Goal: Task Accomplishment & Management: Use online tool/utility

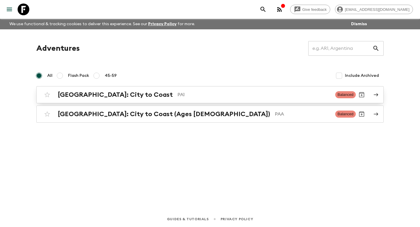
click at [113, 96] on h2 "[GEOGRAPHIC_DATA]: City to Coast" at bounding box center [115, 95] width 115 height 8
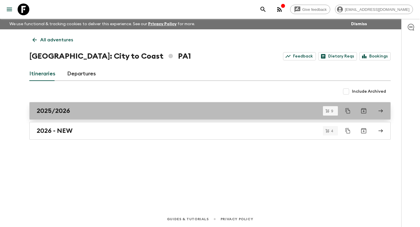
click at [87, 110] on div "2025/2026" at bounding box center [204, 111] width 335 height 8
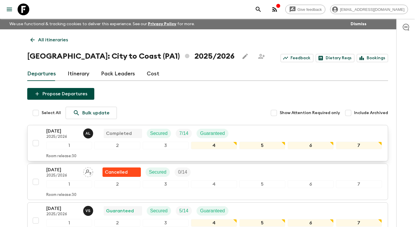
click at [70, 130] on p "[DATE]" at bounding box center [62, 130] width 32 height 7
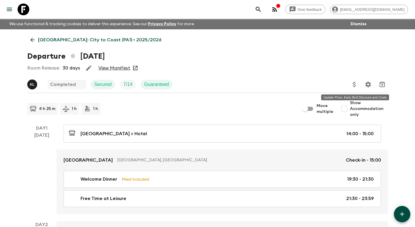
click at [356, 86] on icon "Update Price, Early Bird Discount and Costs" at bounding box center [354, 84] width 7 height 7
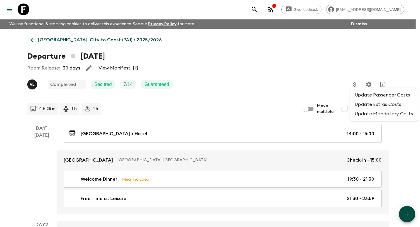
click at [371, 96] on li "Update Passenger Costs" at bounding box center [384, 94] width 68 height 9
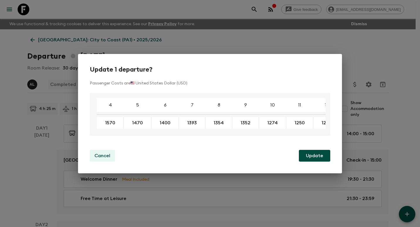
click at [103, 153] on button "Cancel" at bounding box center [102, 156] width 25 height 12
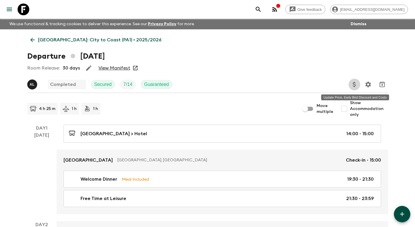
click at [357, 84] on icon "Update Price, Early Bird Discount and Costs" at bounding box center [354, 84] width 7 height 7
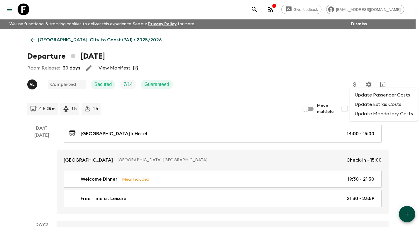
click at [373, 102] on li "Update Extras Costs" at bounding box center [384, 104] width 68 height 9
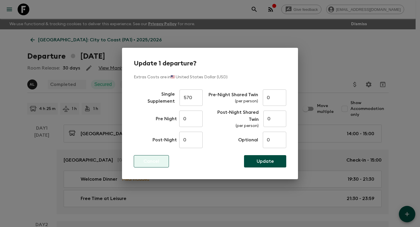
click at [149, 161] on p "Cancel" at bounding box center [151, 161] width 16 height 7
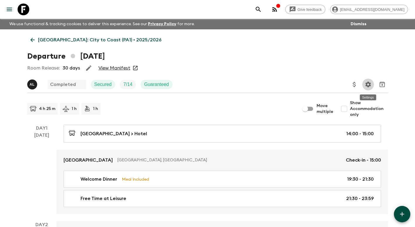
click at [367, 84] on icon "Settings" at bounding box center [368, 84] width 7 height 7
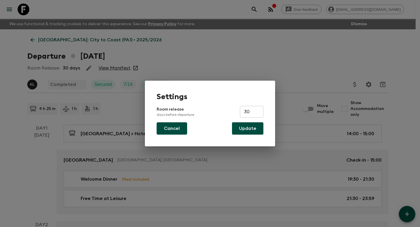
click at [166, 129] on button "Cancel" at bounding box center [172, 128] width 30 height 12
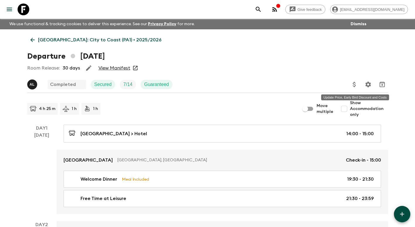
click at [353, 85] on icon "Update Price, Early Bird Discount and Costs" at bounding box center [354, 84] width 7 height 7
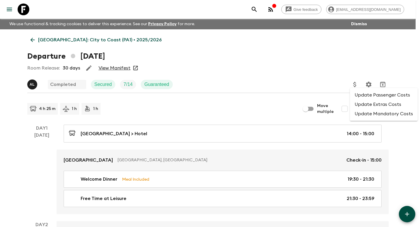
click at [392, 116] on li "Update Mandatory Costs" at bounding box center [384, 113] width 68 height 9
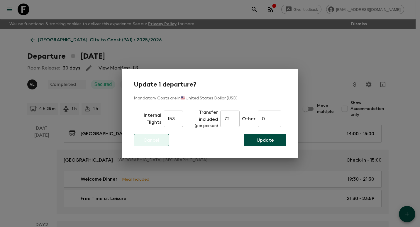
click at [155, 142] on p "Cancel" at bounding box center [151, 140] width 16 height 7
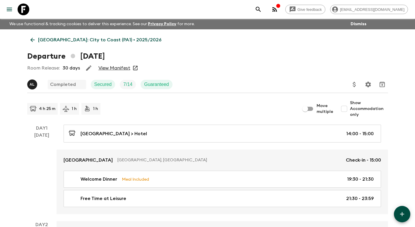
click at [353, 81] on icon "Update Price, Early Bird Discount and Costs" at bounding box center [354, 84] width 7 height 7
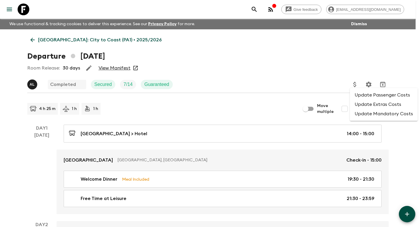
click at [389, 96] on li "Update Passenger Costs" at bounding box center [384, 94] width 68 height 9
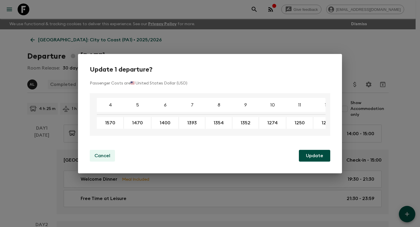
click at [107, 155] on p "Cancel" at bounding box center [102, 155] width 16 height 7
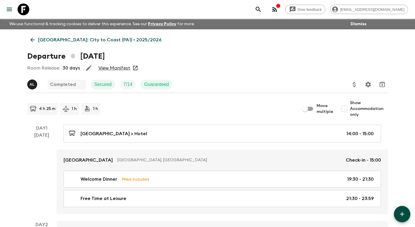
click at [354, 86] on icon "Update Price, Early Bird Discount and Costs" at bounding box center [354, 84] width 3 height 5
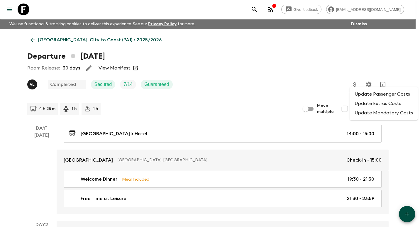
click at [365, 105] on li "Update Extras Costs" at bounding box center [384, 103] width 68 height 9
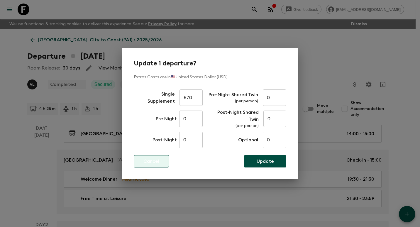
click at [155, 163] on p "Cancel" at bounding box center [151, 161] width 16 height 7
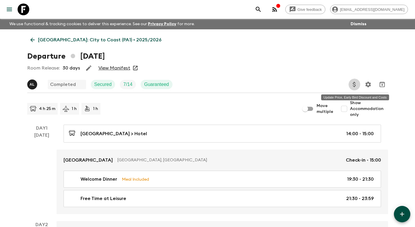
click at [353, 85] on icon "Update Price, Early Bird Discount and Costs" at bounding box center [354, 84] width 7 height 7
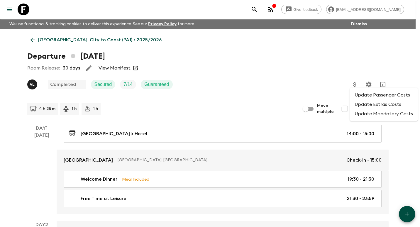
click at [368, 117] on li "Update Mandatory Costs" at bounding box center [384, 113] width 68 height 9
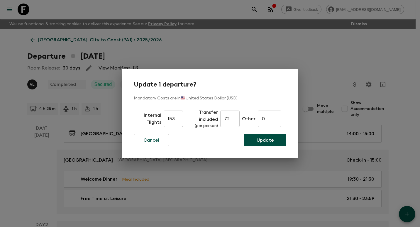
click at [302, 49] on div "Update 1 departure? Mandatory Costs are in 🇺🇸 United States Dollar (USD) Intern…" at bounding box center [210, 113] width 420 height 227
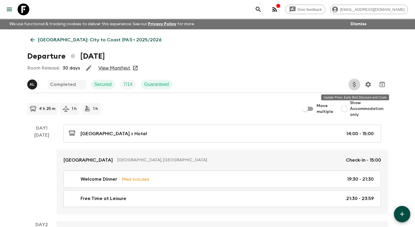
click at [353, 85] on icon "Update Price, Early Bird Discount and Costs" at bounding box center [354, 84] width 7 height 7
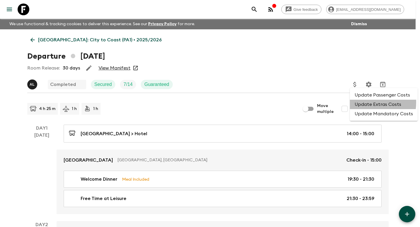
click at [361, 102] on li "Update Extras Costs" at bounding box center [384, 104] width 68 height 9
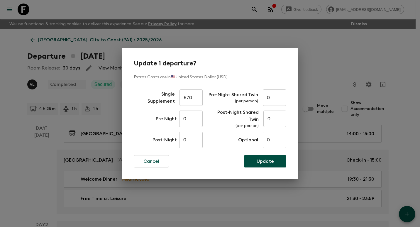
click at [346, 59] on div "Update 1 departure? Extras Costs are in 🇺🇸 United States Dollar (USD) Single Su…" at bounding box center [210, 113] width 420 height 227
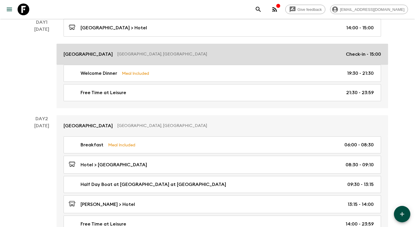
scroll to position [117, 0]
